Goal: Navigation & Orientation: Find specific page/section

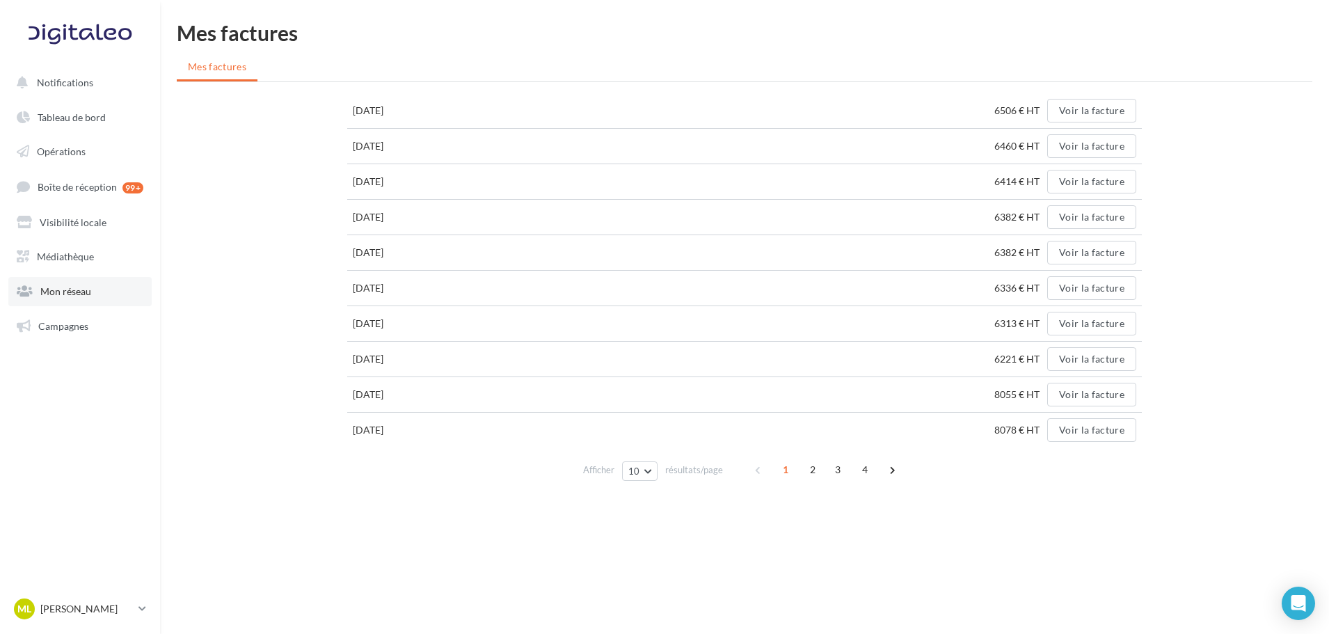
click at [81, 285] on span "Mon réseau" at bounding box center [65, 291] width 51 height 12
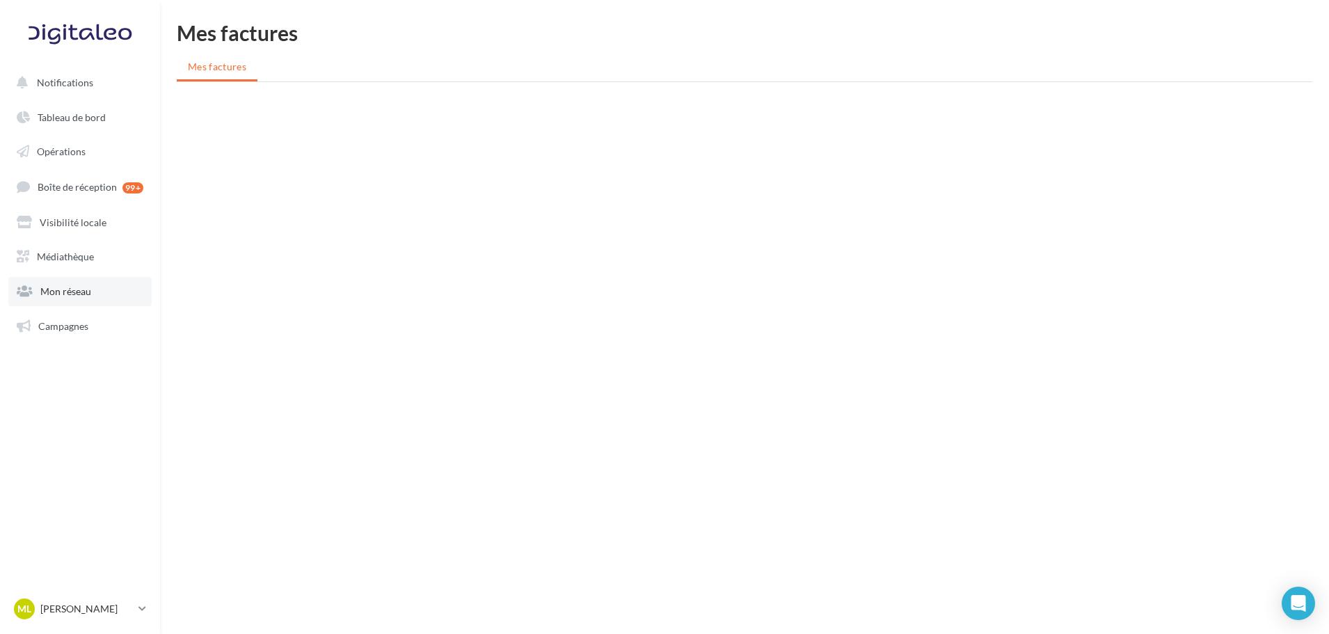
click at [97, 294] on link "Mon réseau" at bounding box center [79, 291] width 143 height 29
click at [90, 265] on link "Médiathèque" at bounding box center [79, 256] width 143 height 29
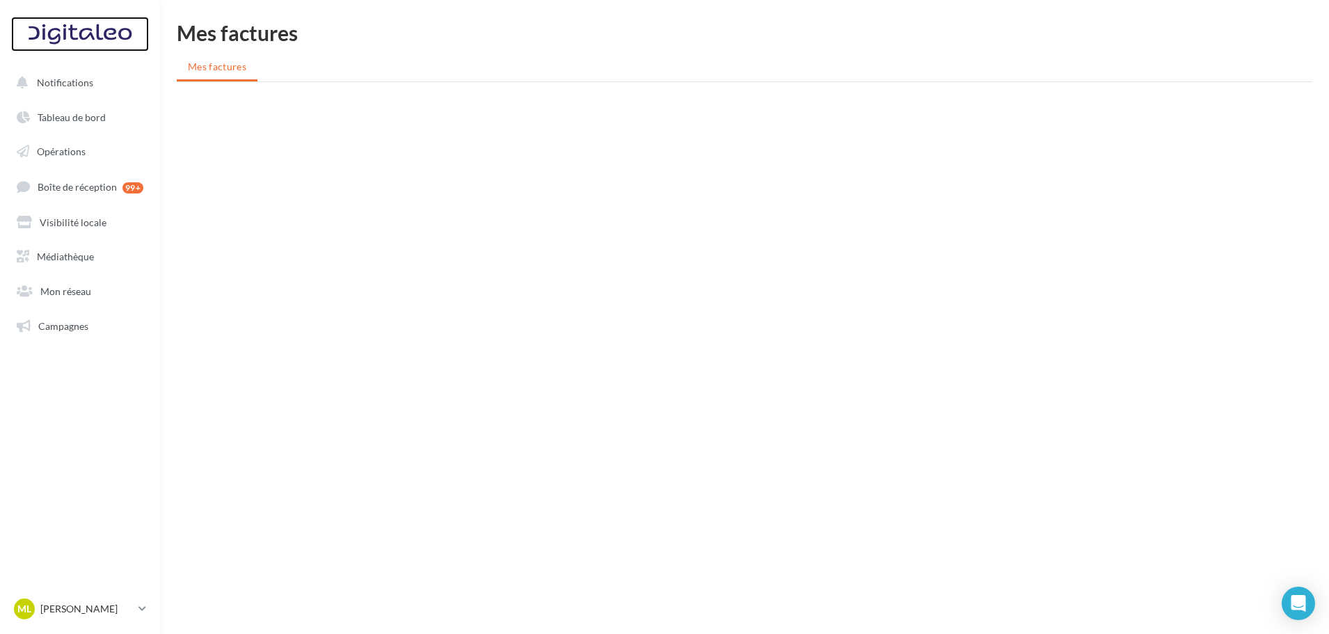
click at [79, 24] on div at bounding box center [79, 34] width 111 height 35
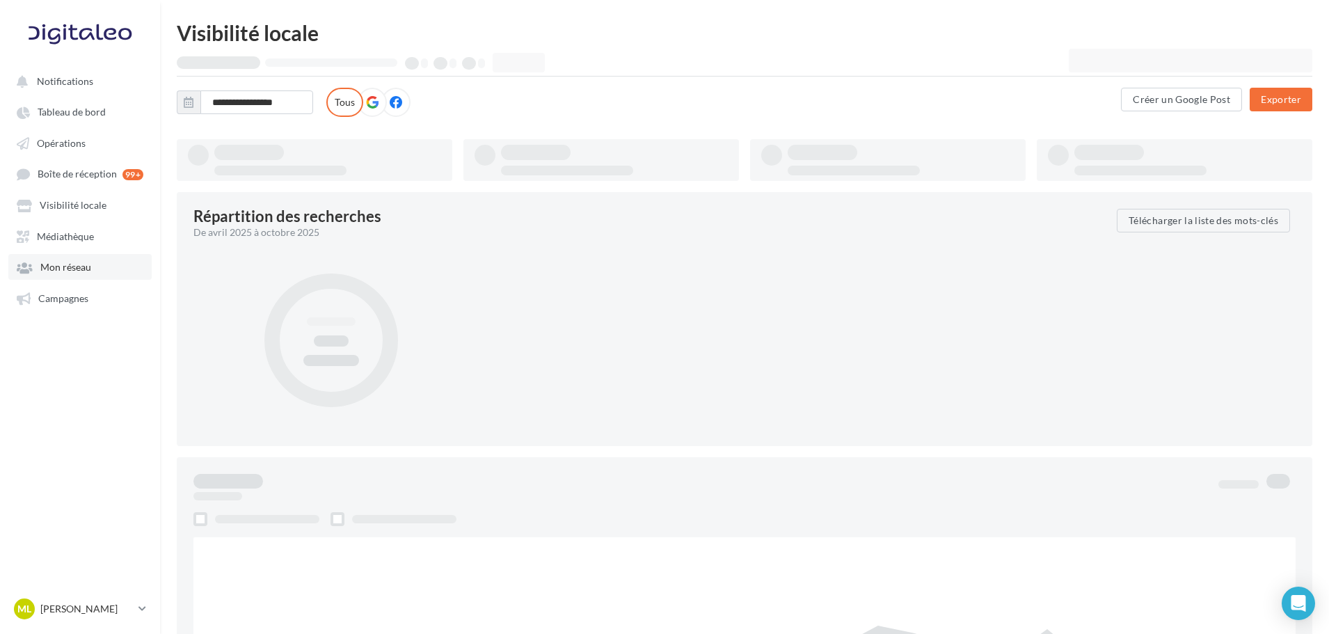
click at [74, 262] on span "Mon réseau" at bounding box center [65, 268] width 51 height 12
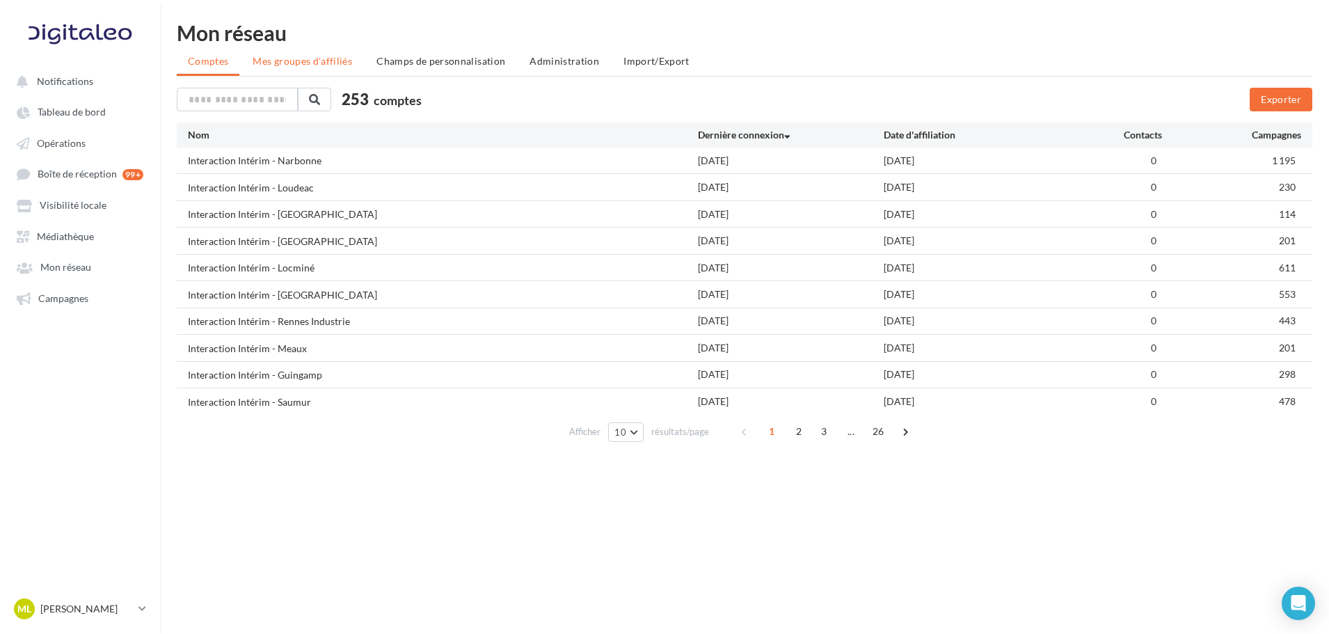
click at [326, 66] on span "Mes groupes d'affiliés" at bounding box center [303, 61] width 100 height 12
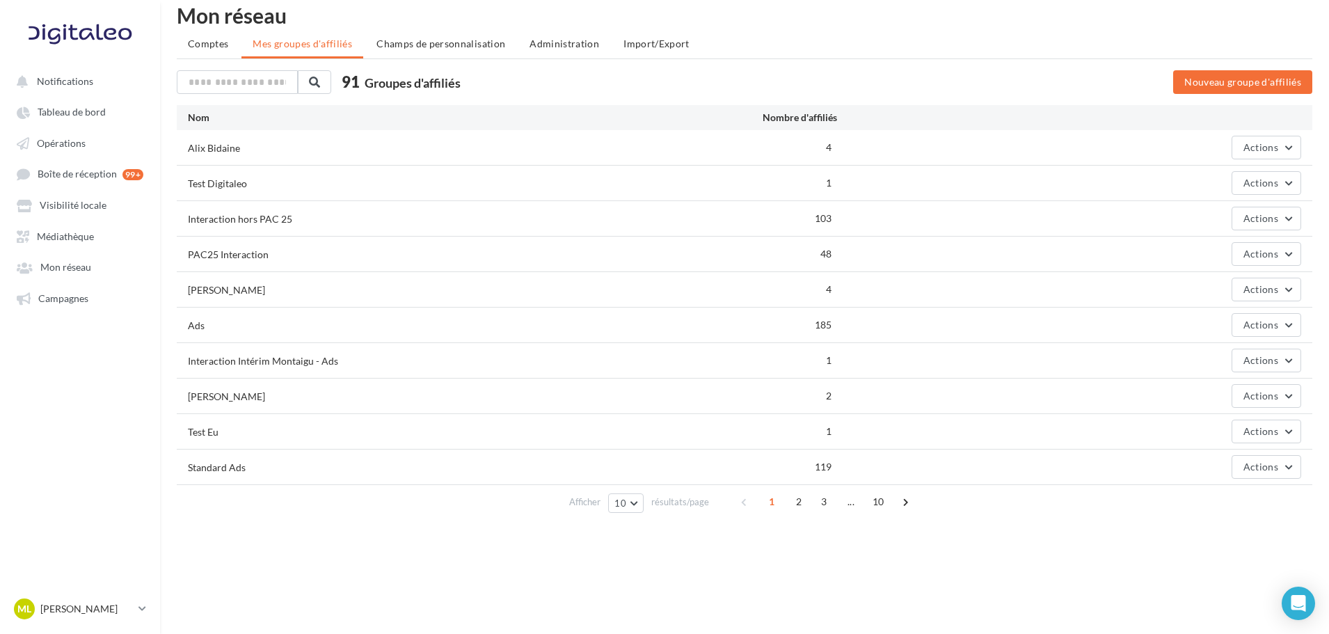
scroll to position [22, 0]
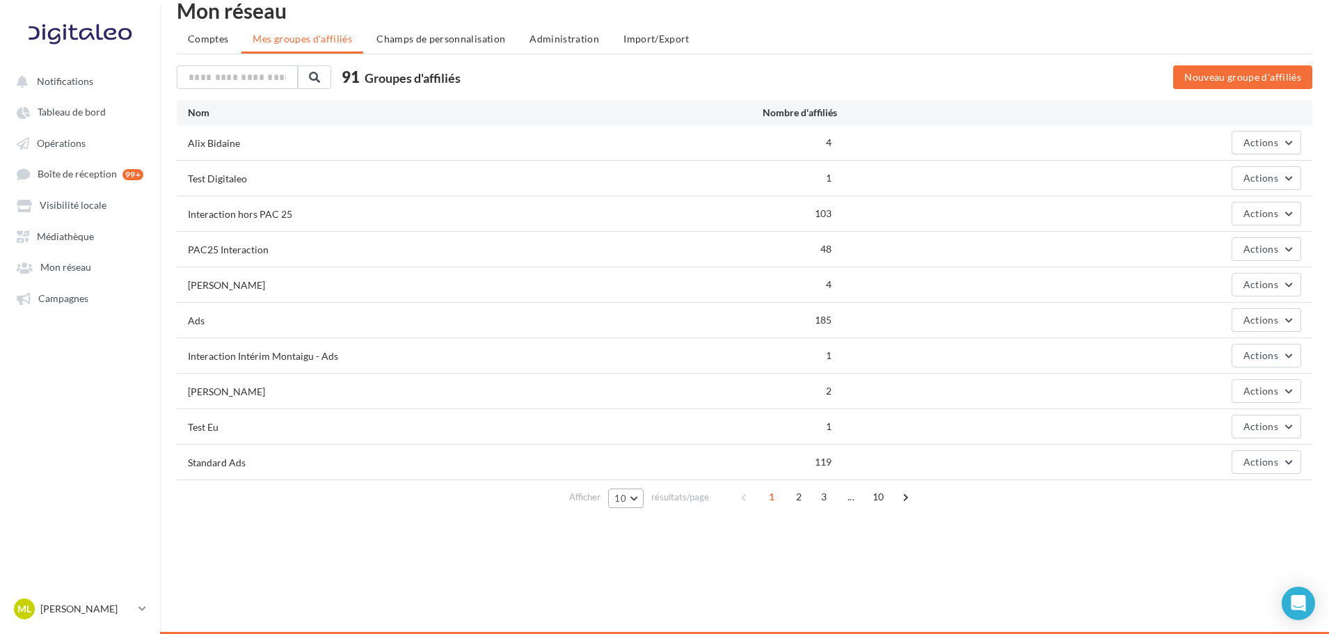
click at [614, 496] on button "10" at bounding box center [625, 498] width 35 height 19
click at [624, 502] on span "10" at bounding box center [621, 498] width 12 height 11
click at [633, 497] on button "10" at bounding box center [625, 498] width 35 height 19
click at [642, 445] on button "50" at bounding box center [656, 448] width 97 height 24
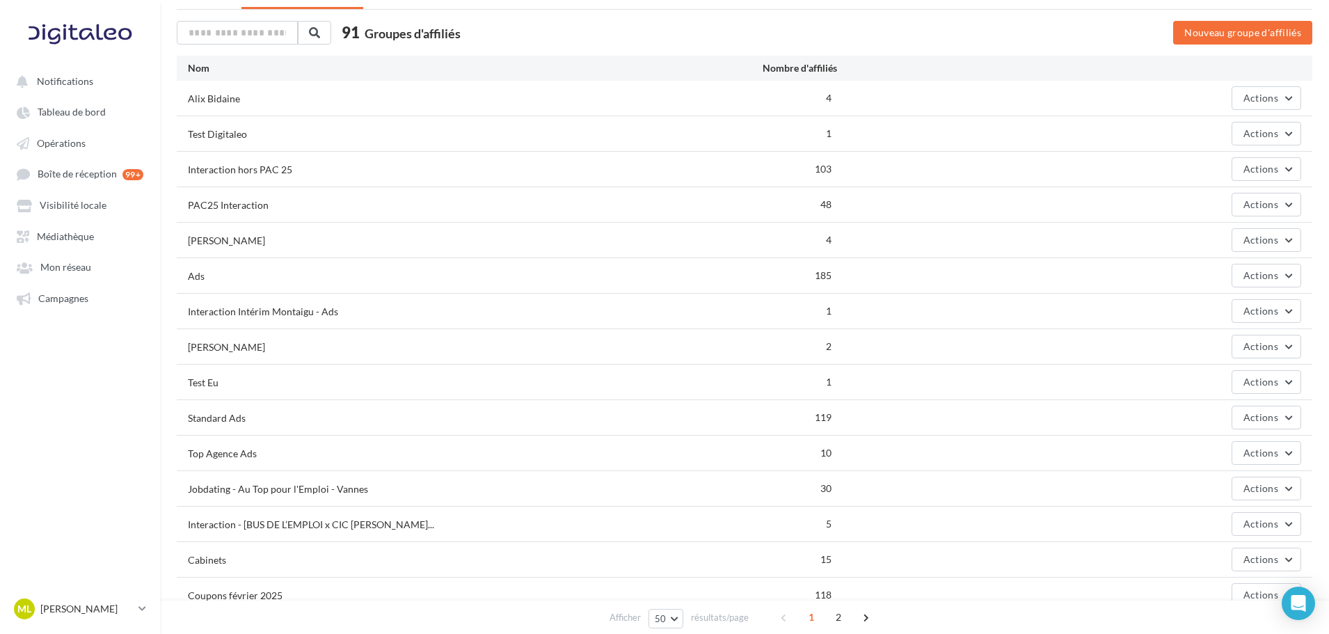
scroll to position [92, 0]
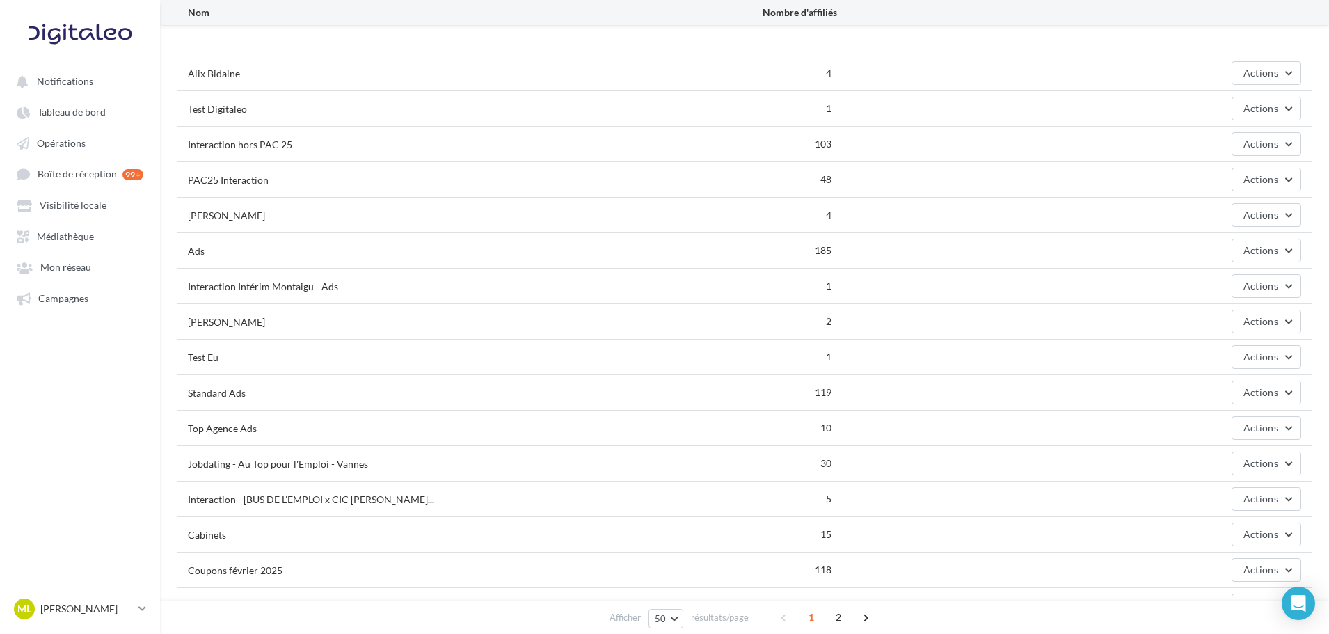
drag, startPoint x: 806, startPoint y: 428, endPoint x: 857, endPoint y: 428, distance: 51.5
click at [857, 428] on div "Top Agence Ads 10 Actions" at bounding box center [745, 428] width 1136 height 35
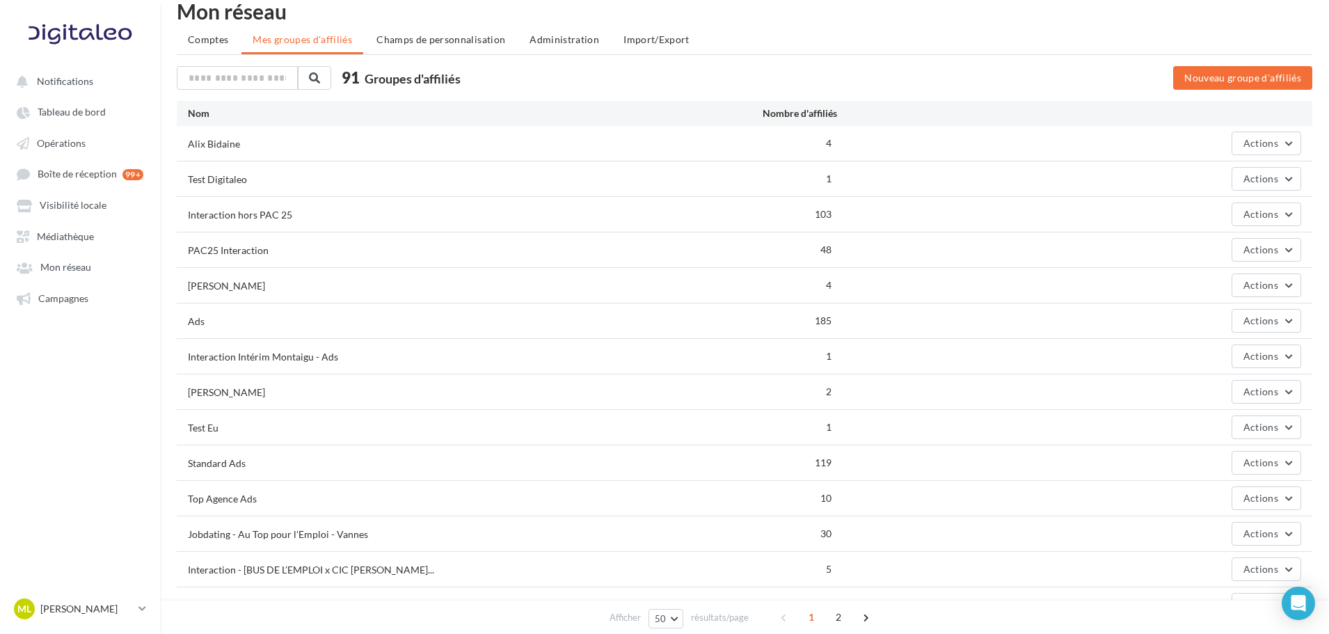
scroll to position [0, 0]
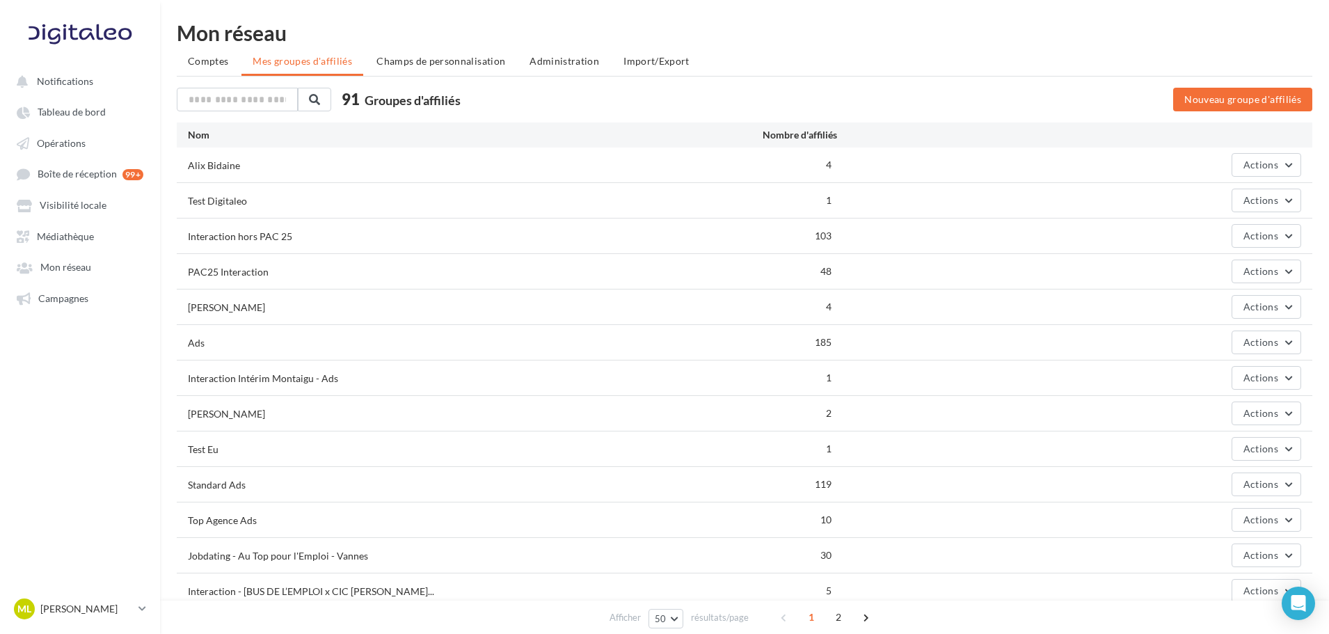
click at [264, 111] on div "91 Groupes d'affiliés" at bounding box center [601, 101] width 849 height 26
click at [265, 99] on input "text" at bounding box center [238, 100] width 122 height 24
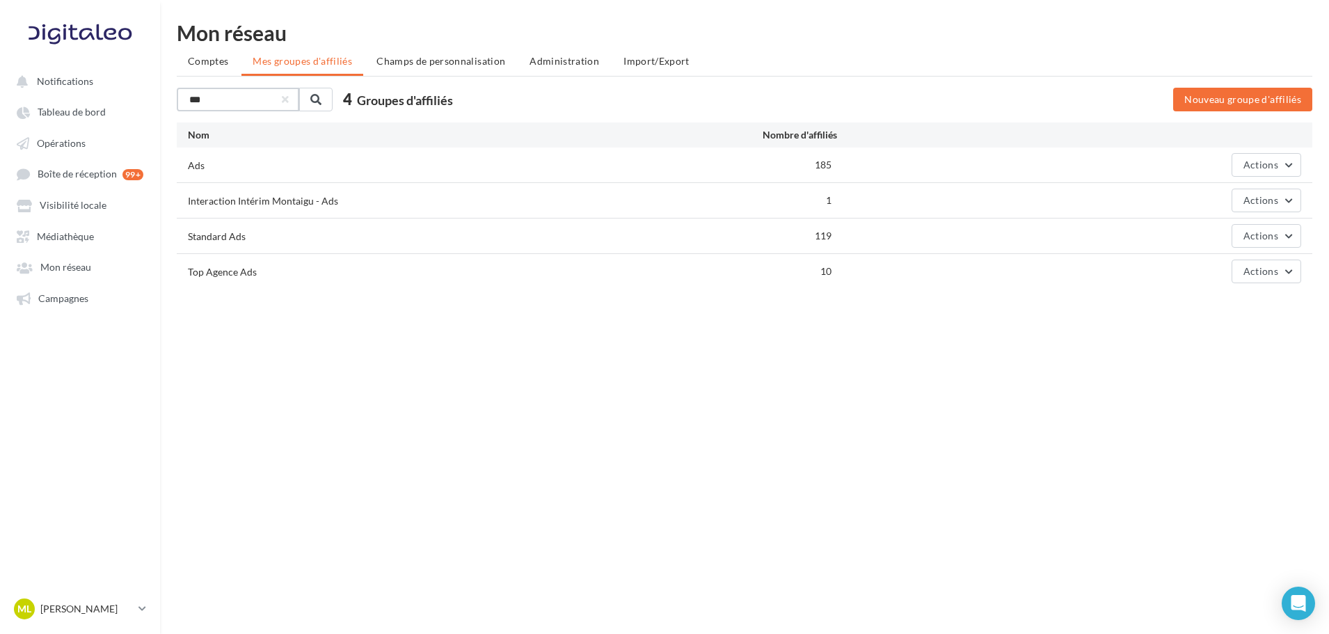
type input "***"
